Goal: Task Accomplishment & Management: Manage account settings

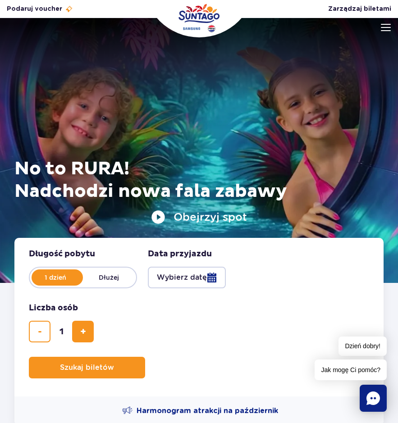
click at [193, 19] on img "Park of Poland" at bounding box center [199, 18] width 41 height 29
click at [391, 32] on div at bounding box center [199, 150] width 398 height 265
click at [386, 30] on img at bounding box center [386, 27] width 10 height 7
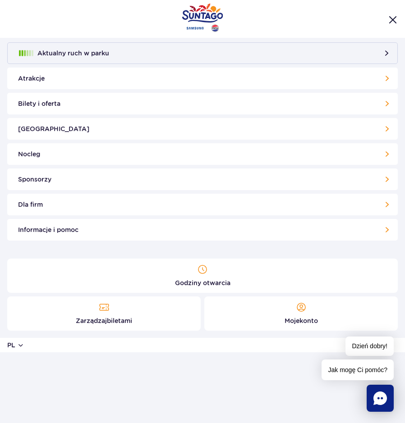
click at [242, 326] on link "Moje konto" at bounding box center [300, 314] width 193 height 34
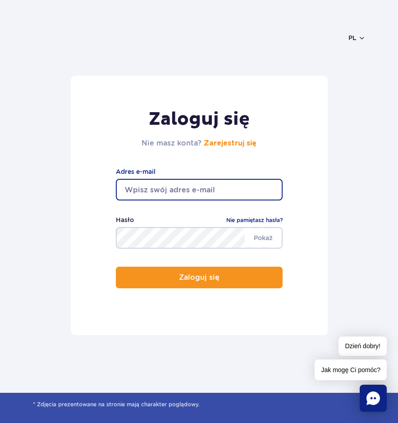
click at [183, 197] on input "email" at bounding box center [199, 190] width 167 height 22
type input "emipiotro2010@gmail.com"
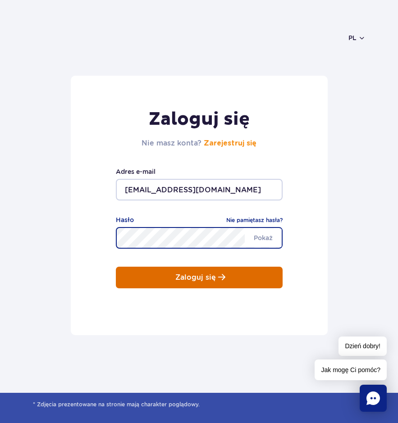
click at [200, 277] on p "Zaloguj się" at bounding box center [195, 278] width 41 height 8
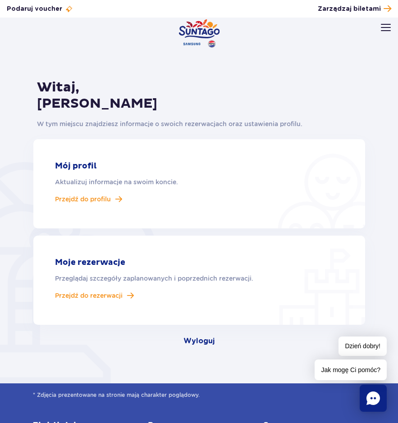
click at [112, 187] on article "Mój profil Aktualizuj informacje na swoim koncie. Przejdź do profilu" at bounding box center [199, 183] width 332 height 89
click at [109, 295] on span "Przejdź do rezerwacji" at bounding box center [89, 296] width 68 height 8
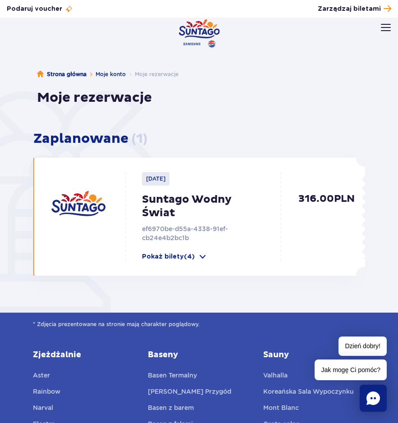
click at [193, 30] on img "Park of Poland" at bounding box center [199, 33] width 41 height 29
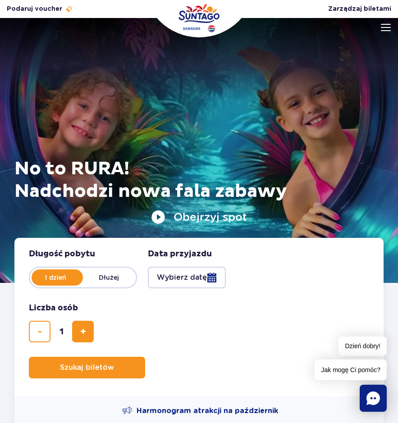
click at [389, 32] on button at bounding box center [386, 28] width 10 height 10
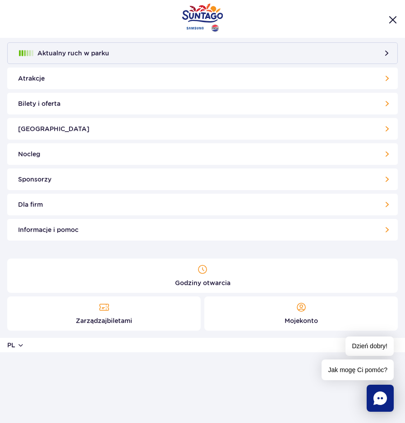
click at [263, 56] on button "Aktualny ruch w parku" at bounding box center [202, 53] width 391 height 22
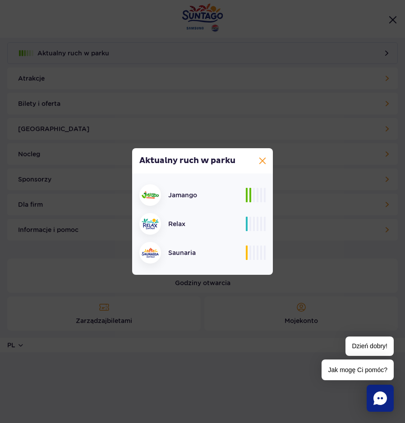
click at [260, 160] on button at bounding box center [262, 161] width 11 height 11
